Goal: Information Seeking & Learning: Check status

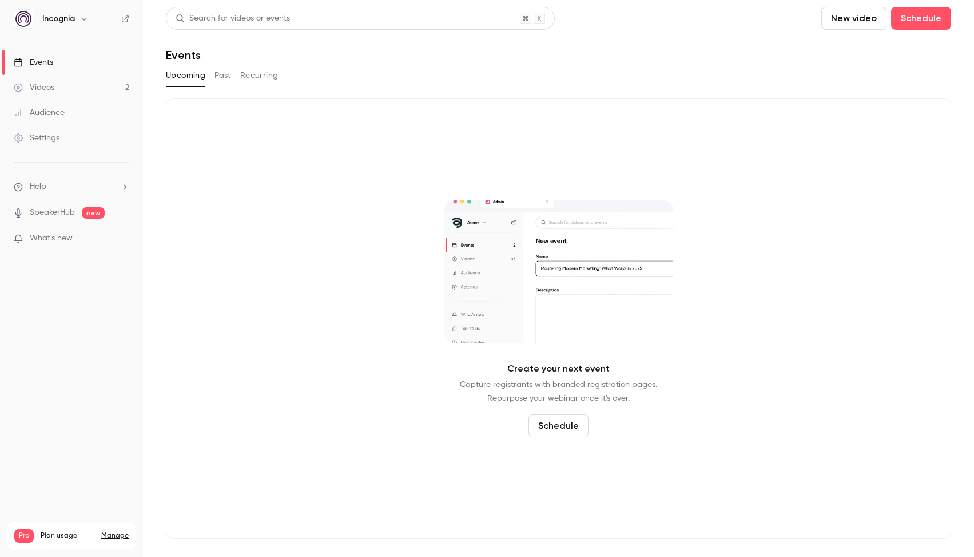
click at [50, 55] on link "Events" at bounding box center [71, 62] width 143 height 25
click at [224, 73] on button "Past" at bounding box center [223, 75] width 17 height 18
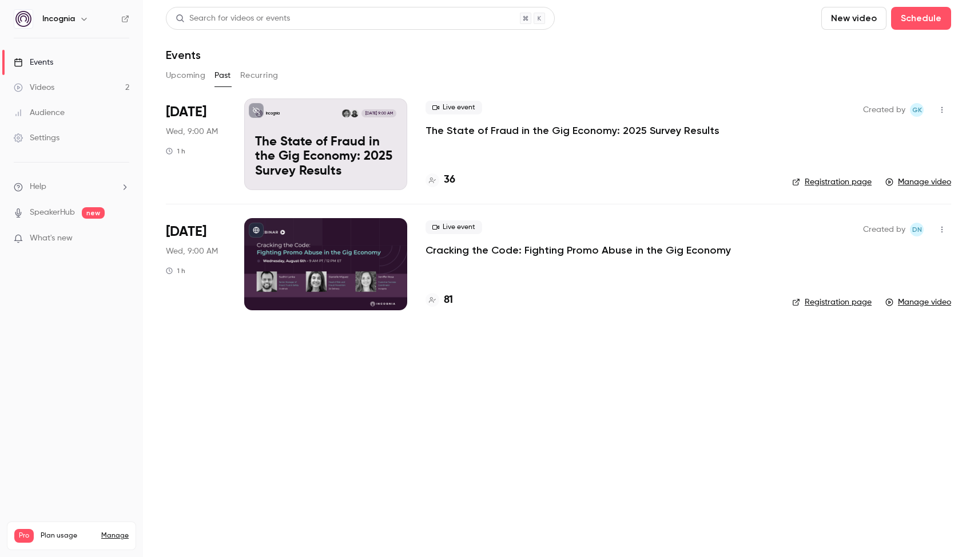
click at [445, 177] on h4 "36" at bounding box center [449, 179] width 11 height 15
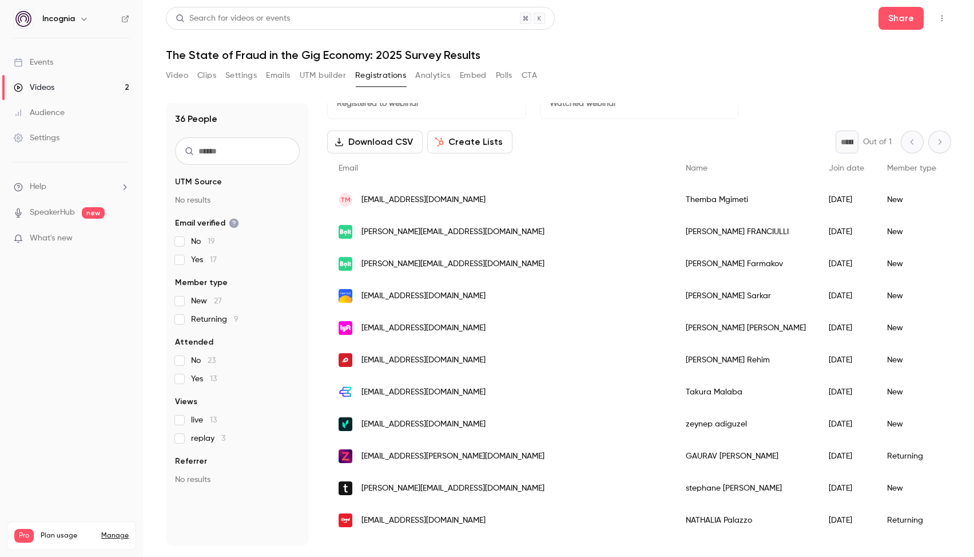
scroll to position [42, 0]
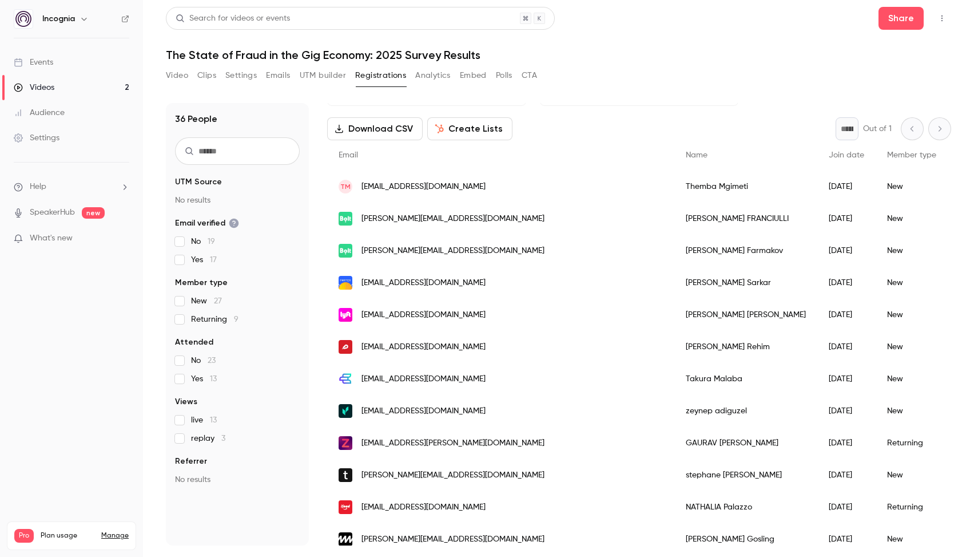
click at [959, 158] on span "Attended" at bounding box center [976, 155] width 35 height 8
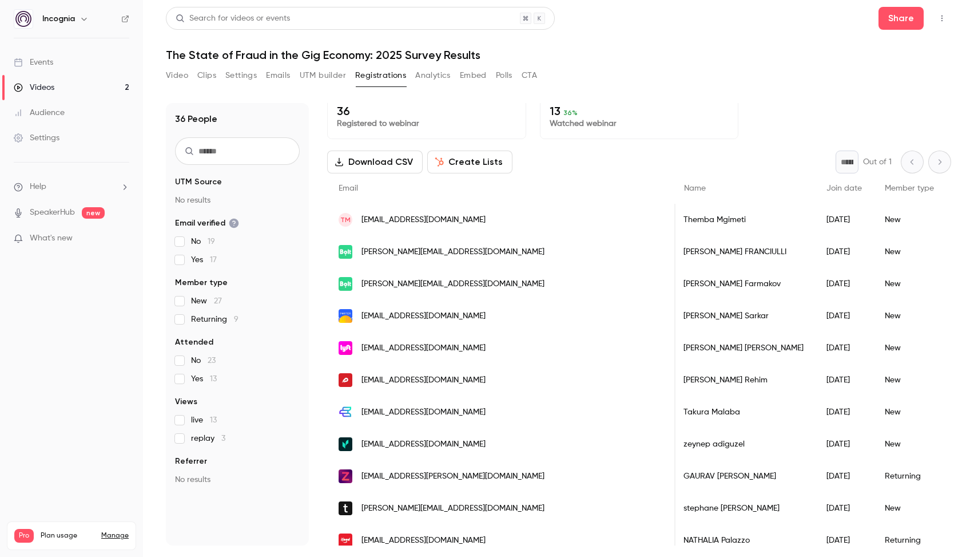
scroll to position [0, 0]
